Goal: Book appointment/travel/reservation

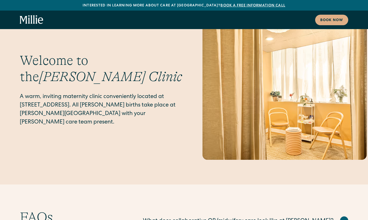
scroll to position [2463, 0]
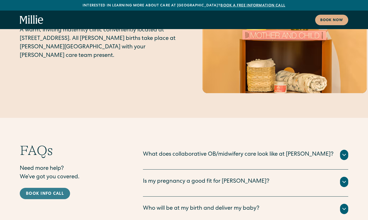
click at [50, 187] on link "Book info call" at bounding box center [45, 192] width 50 height 11
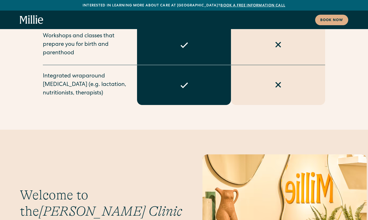
scroll to position [2269, 0]
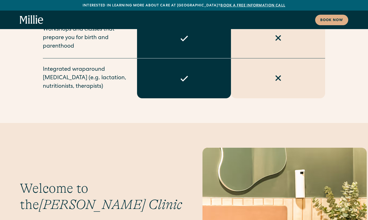
drag, startPoint x: 83, startPoint y: 190, endPoint x: 79, endPoint y: 190, distance: 4.1
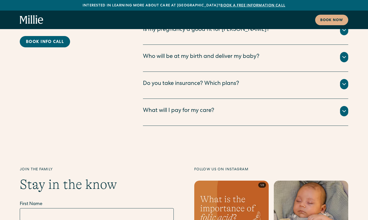
scroll to position [2498, 0]
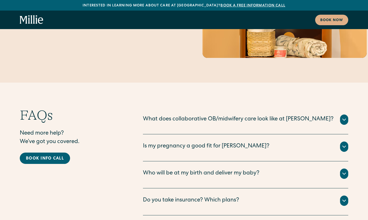
click at [180, 188] on div "Do you take insurance? Which plans? We are currently accepting all PPO and HMO …" at bounding box center [245, 201] width 205 height 27
click at [180, 196] on div "Do you take insurance? Which plans?" at bounding box center [191, 200] width 96 height 8
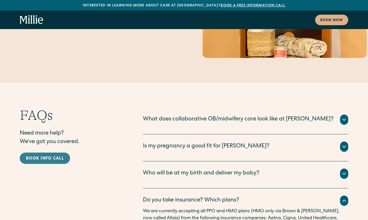
click at [41, 155] on div "Book info call" at bounding box center [45, 158] width 38 height 6
click at [26, 155] on div "Book info call" at bounding box center [45, 158] width 38 height 6
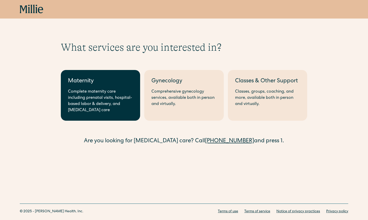
click at [116, 104] on div "Complete maternity care including prenatal visits, hospital-based labor & deliv…" at bounding box center [100, 101] width 65 height 25
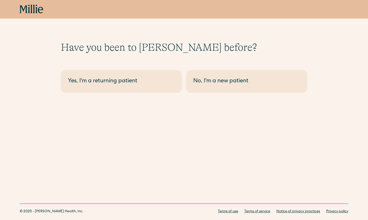
scroll to position [13, 0]
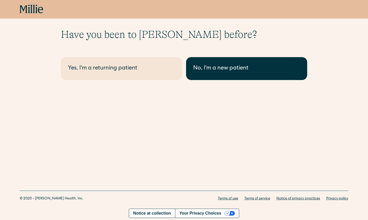
click at [215, 71] on div "No, I'm a new patient" at bounding box center [246, 68] width 107 height 8
click at [230, 71] on div "No, I'm a new patient" at bounding box center [246, 68] width 107 height 8
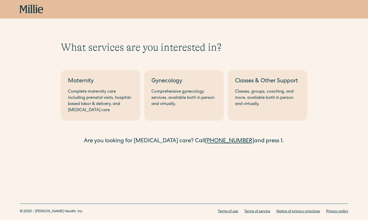
scroll to position [13, 0]
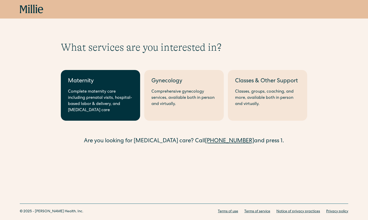
click at [86, 103] on div "Complete maternity care including prenatal visits, hospital-based labor & deliv…" at bounding box center [100, 101] width 65 height 25
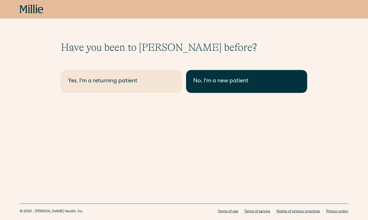
click at [251, 83] on div "No, I'm a new patient" at bounding box center [246, 81] width 107 height 8
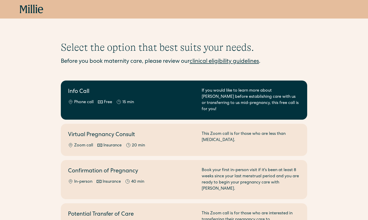
click at [133, 102] on div "15 min" at bounding box center [128, 102] width 12 height 6
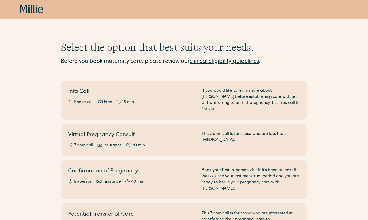
click at [209, 61] on link "clinical eligibility guidelines" at bounding box center [224, 62] width 69 height 6
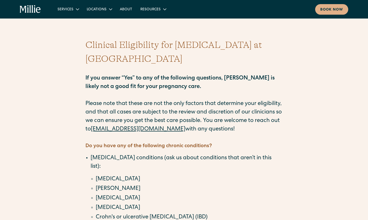
click at [317, 15] on div "Services Maternity Gynecology Classes & Other Support Locations Berkeley South …" at bounding box center [184, 9] width 368 height 18
click at [323, 12] on div "Book now" at bounding box center [331, 9] width 23 height 5
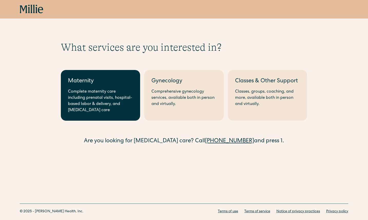
click at [130, 102] on div "Complete maternity care including prenatal visits, hospital-based labor & deliv…" at bounding box center [100, 101] width 65 height 25
